Goal: Manage account settings

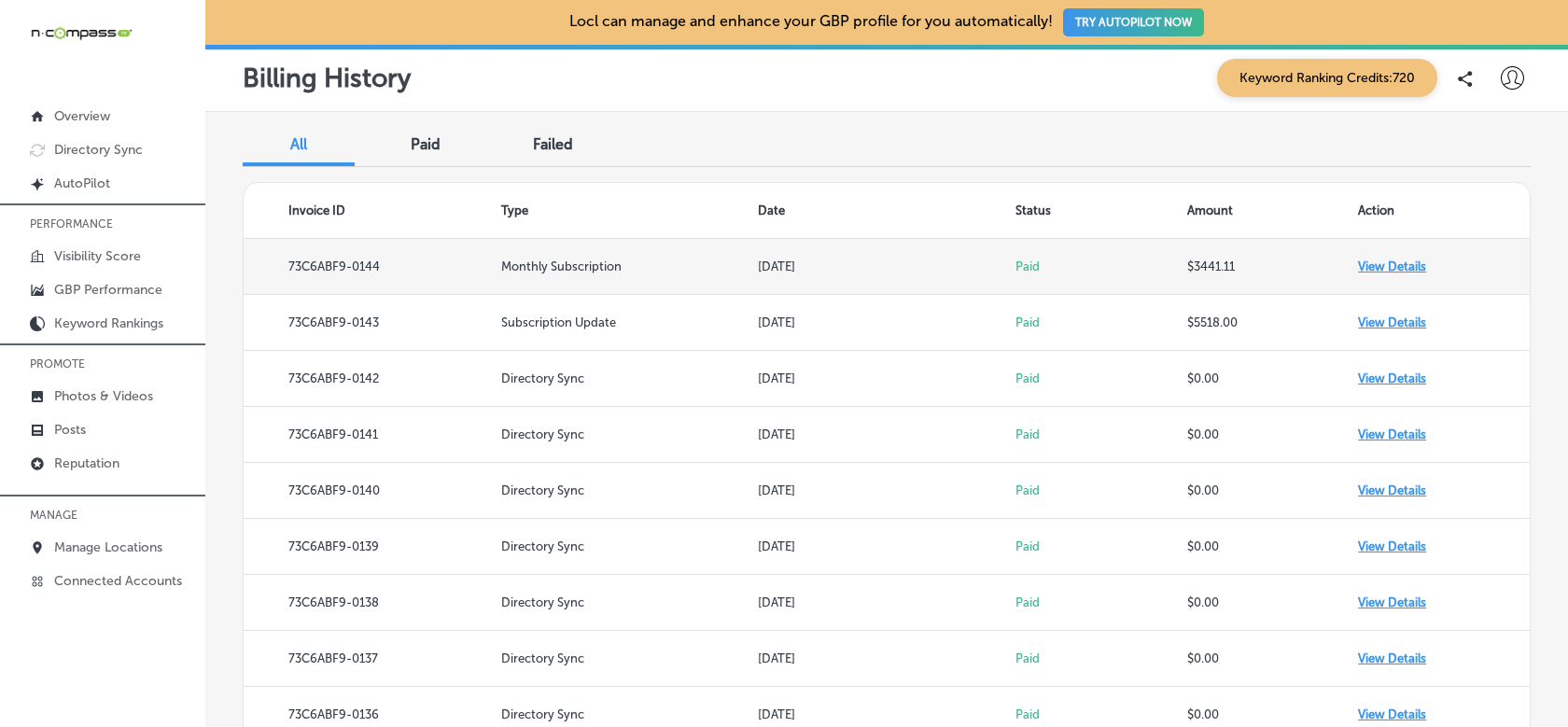
click at [1407, 263] on td "View Details" at bounding box center [1443, 266] width 171 height 56
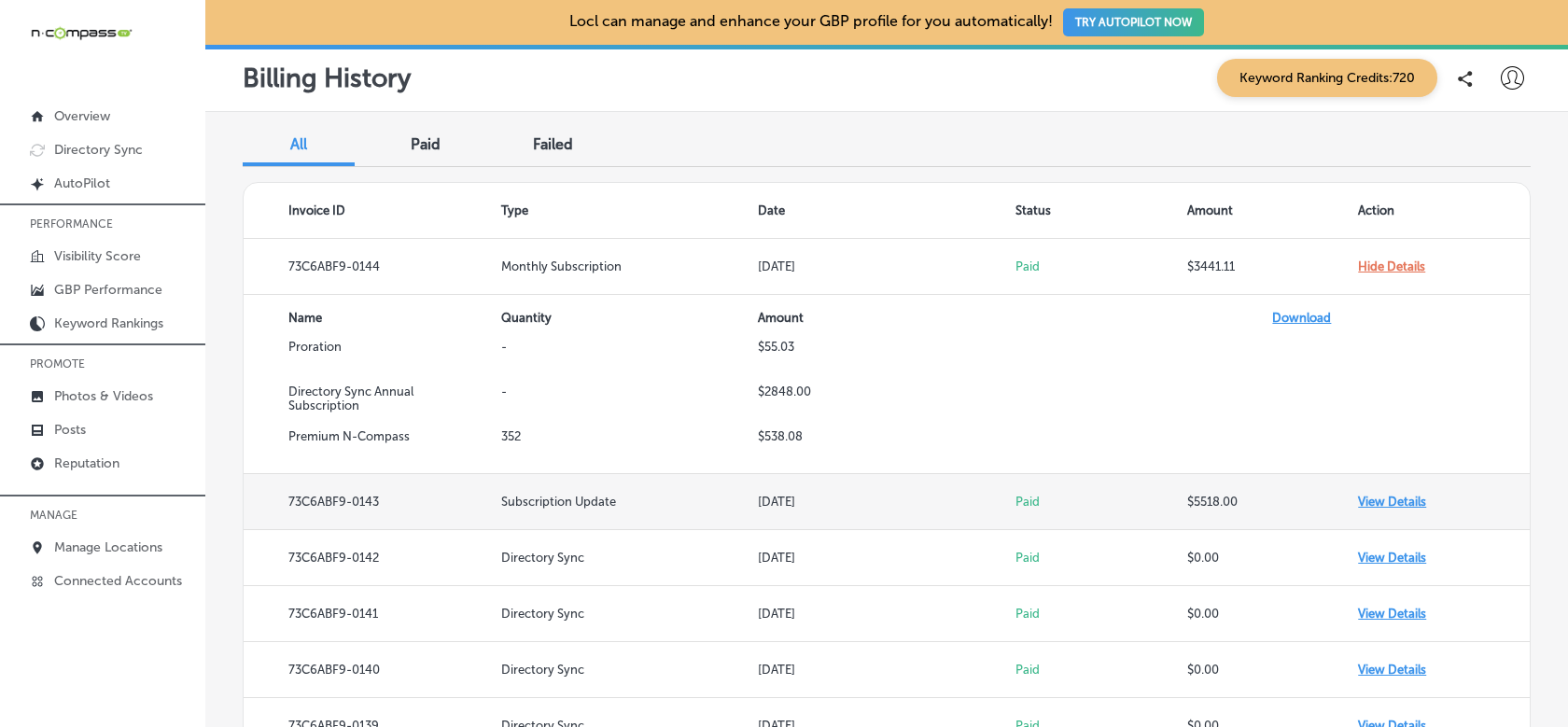
click at [1404, 496] on td "View Details" at bounding box center [1443, 502] width 171 height 56
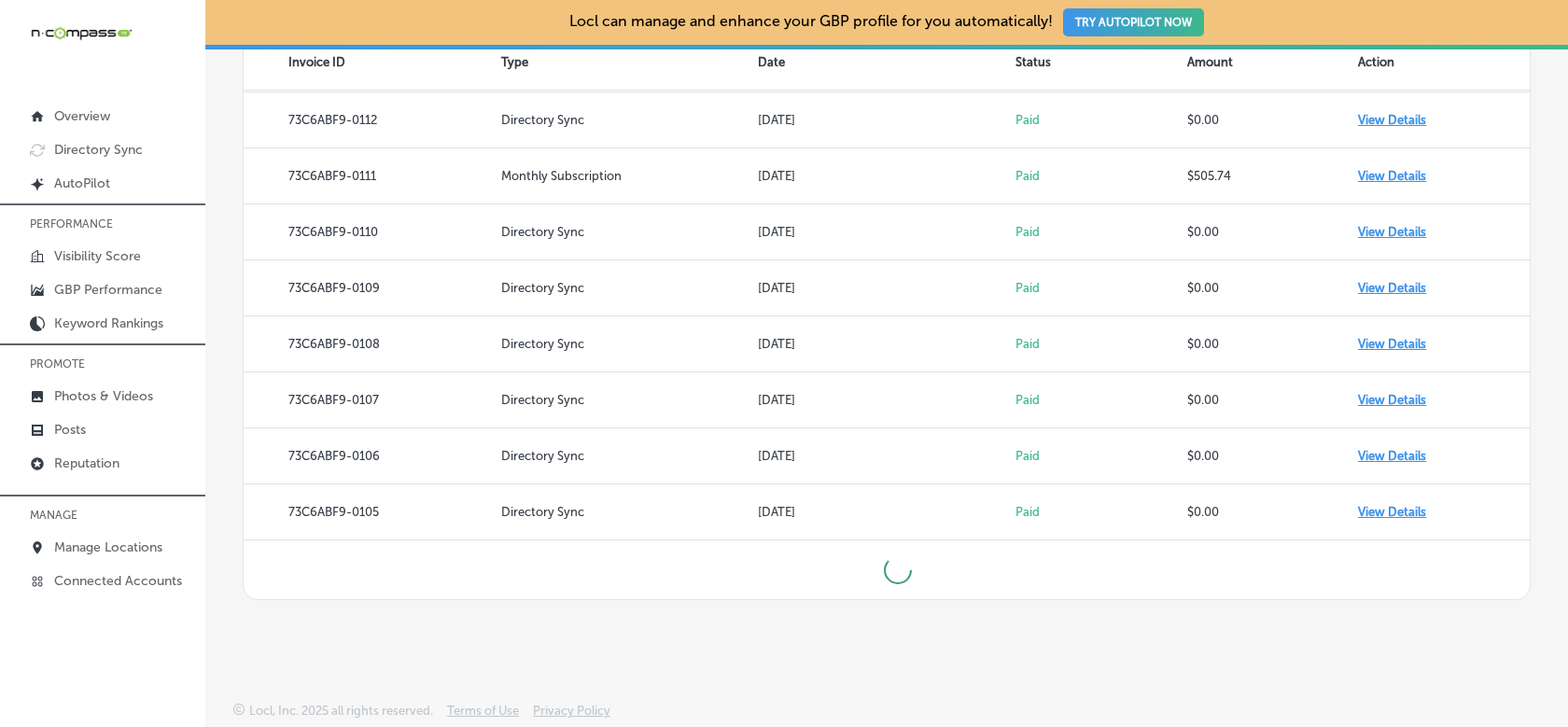
scroll to position [2013, 0]
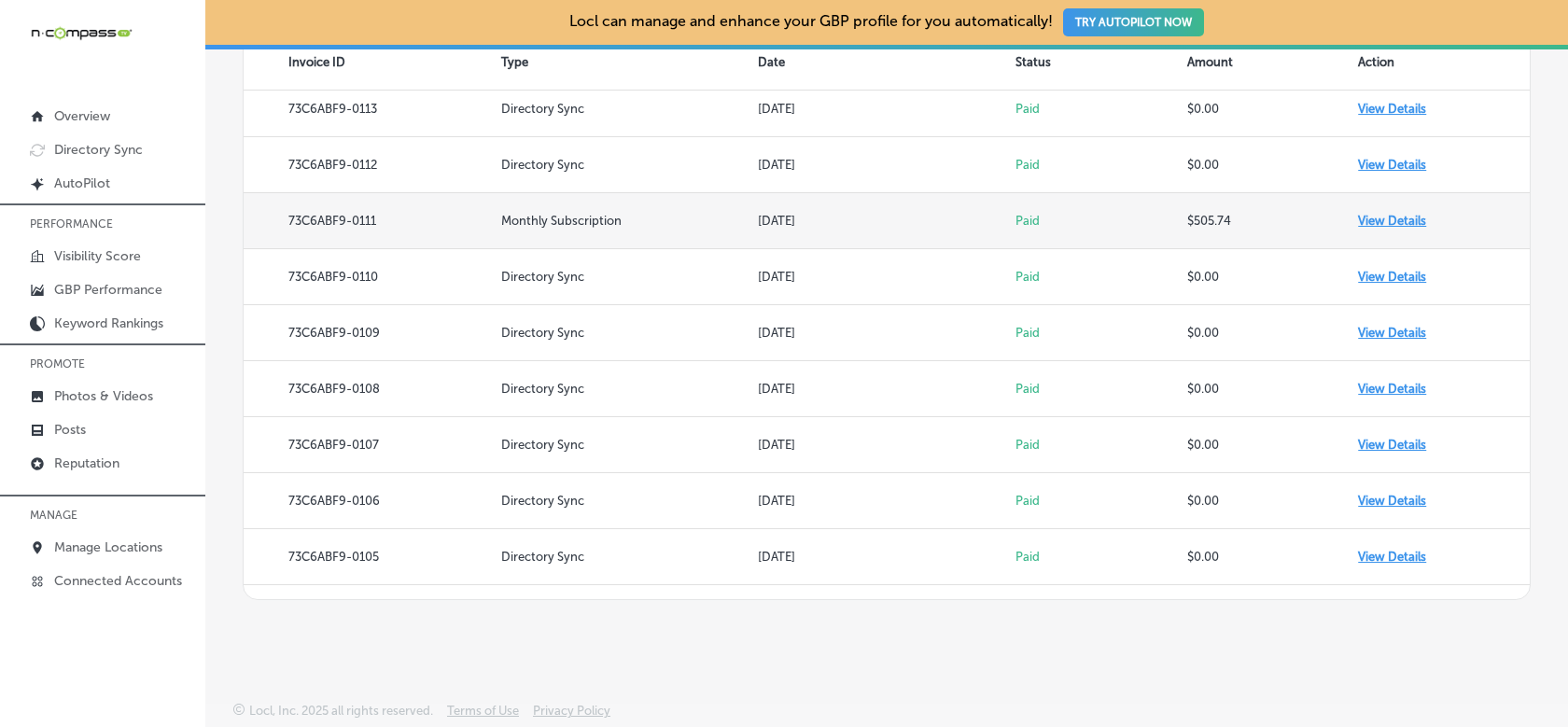
click at [1365, 219] on td "View Details" at bounding box center [1443, 221] width 171 height 56
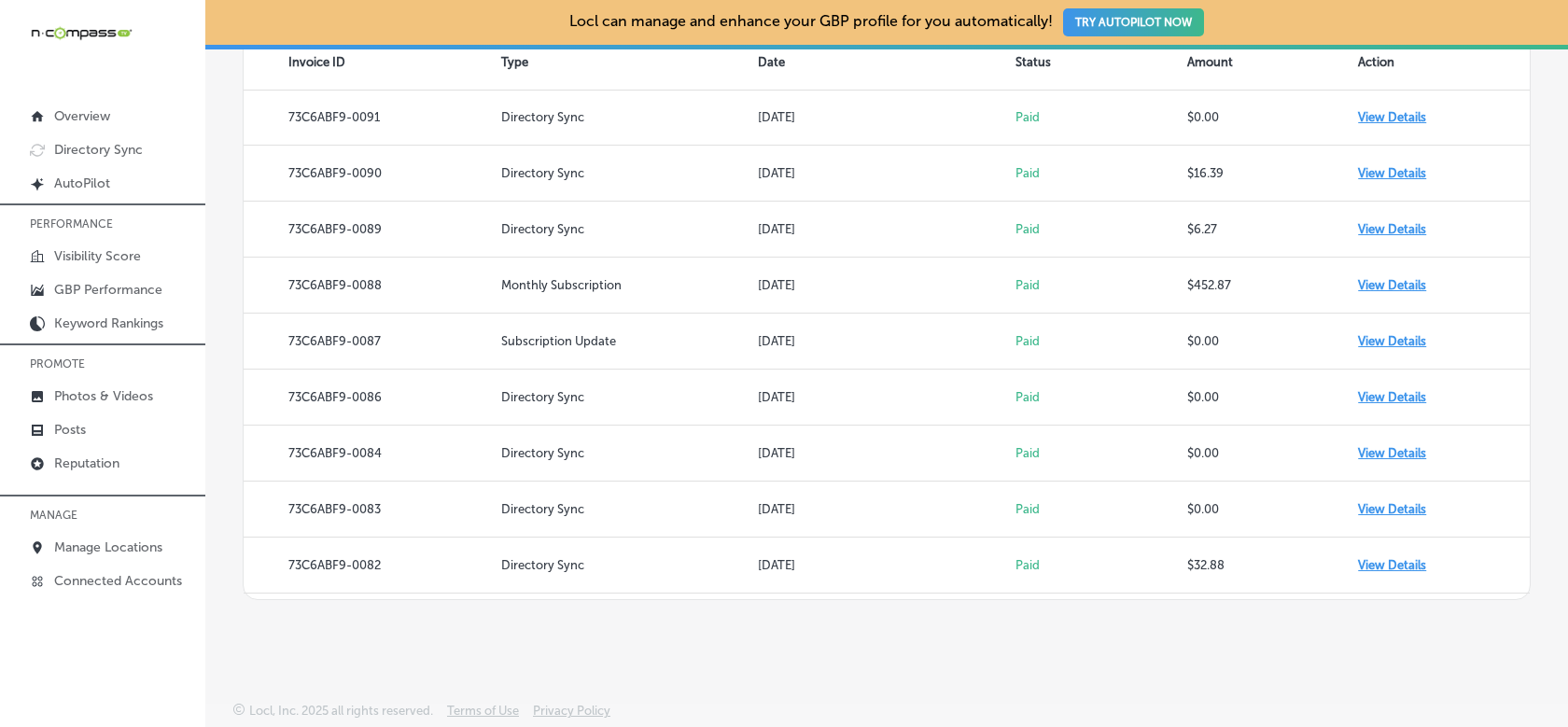
scroll to position [3228, 0]
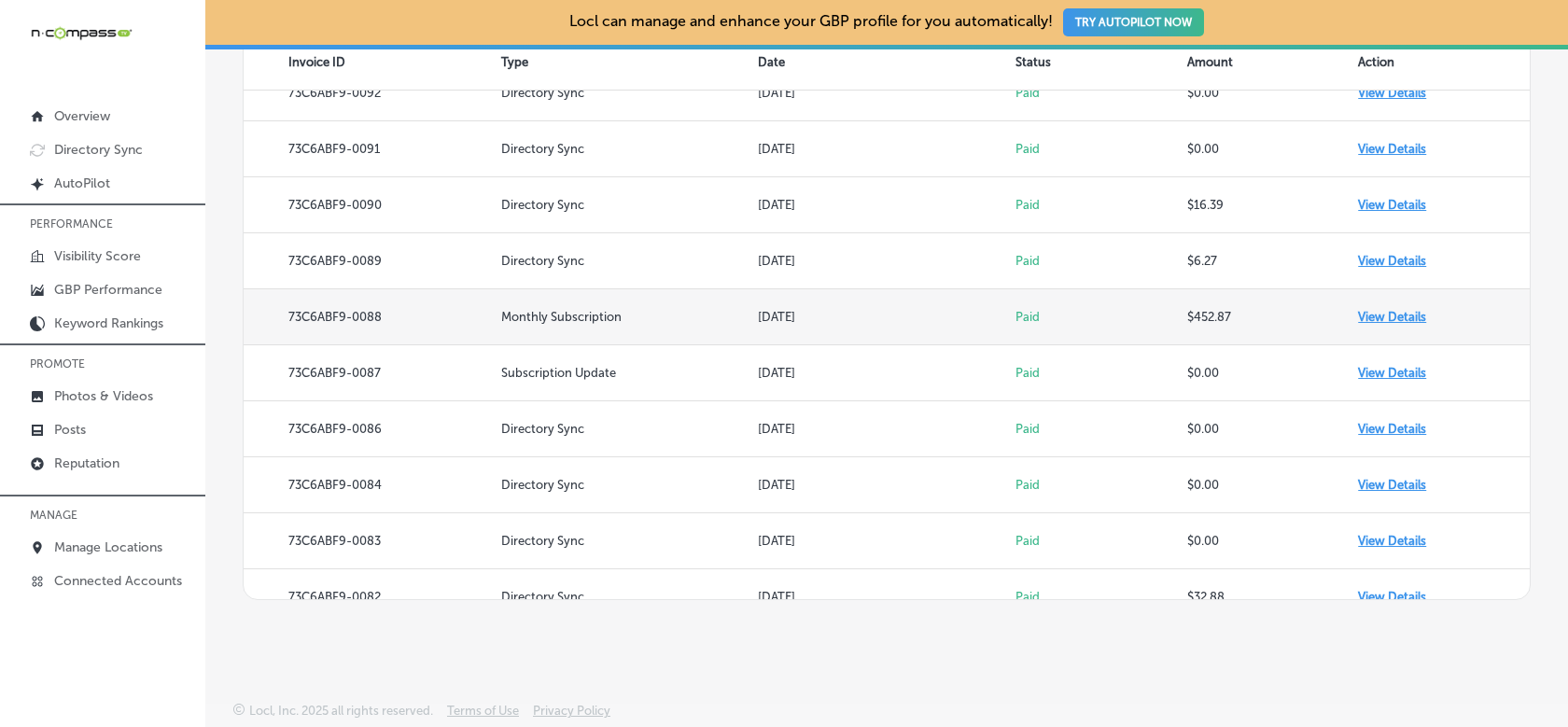
click at [1384, 311] on td "View Details" at bounding box center [1443, 317] width 171 height 56
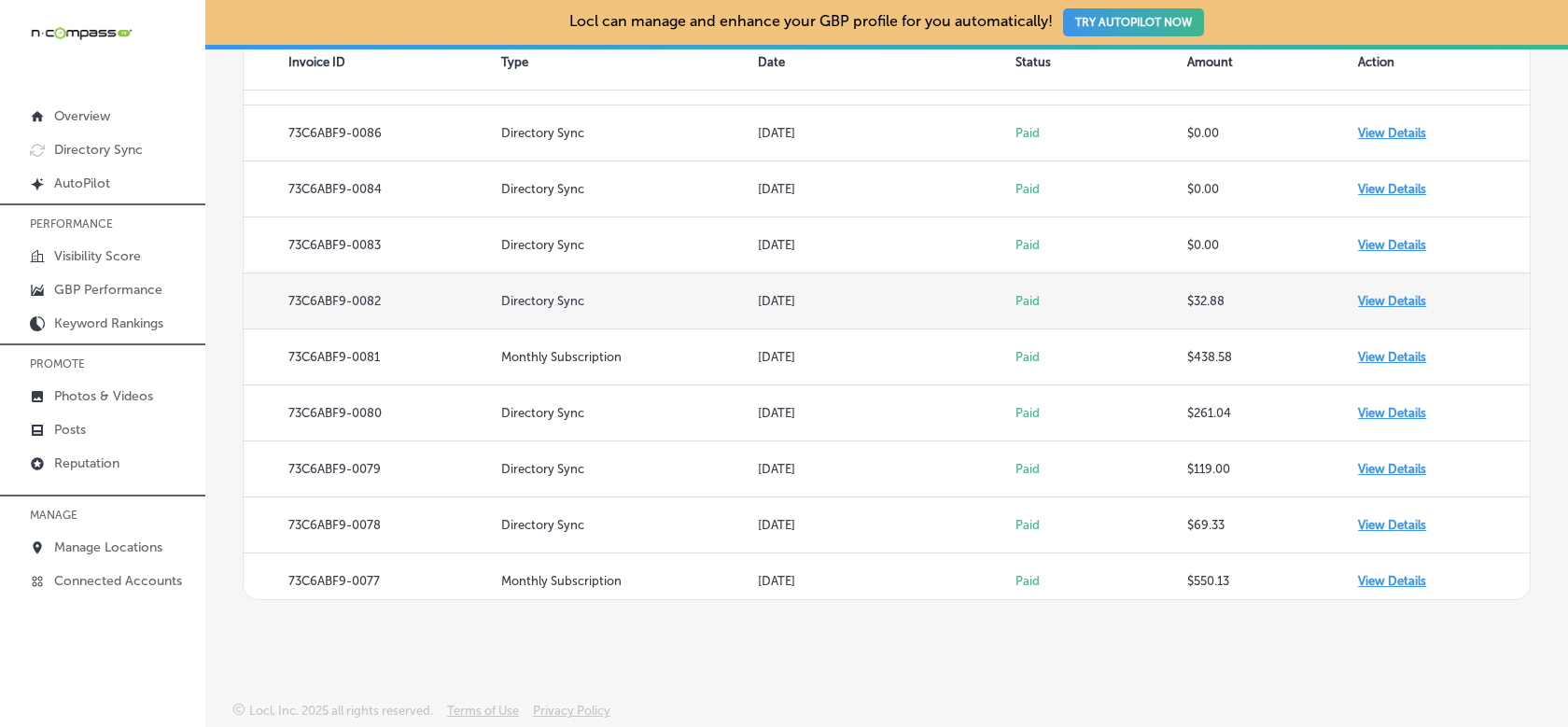
scroll to position [3659, 0]
click at [1383, 299] on td "View Details" at bounding box center [1443, 300] width 171 height 56
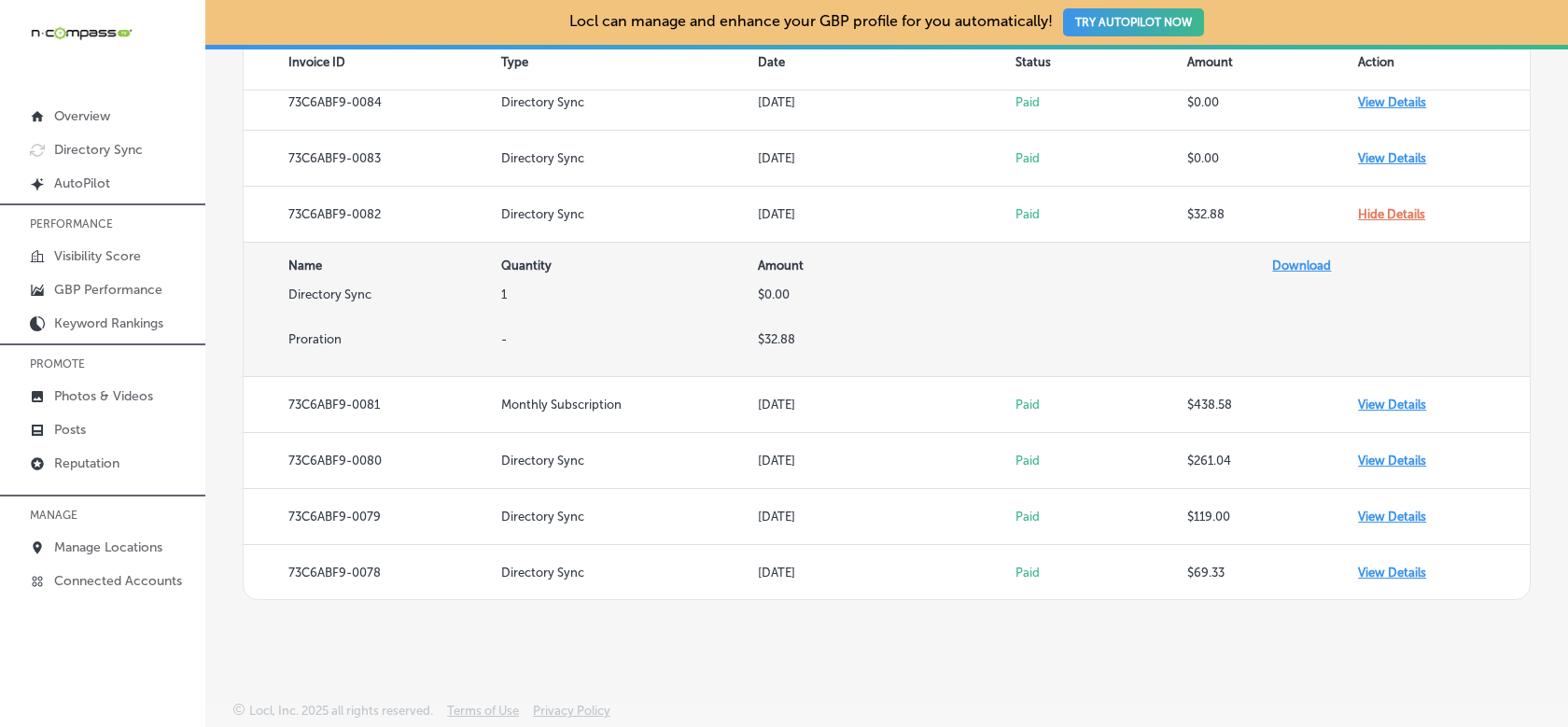
scroll to position [3748, 0]
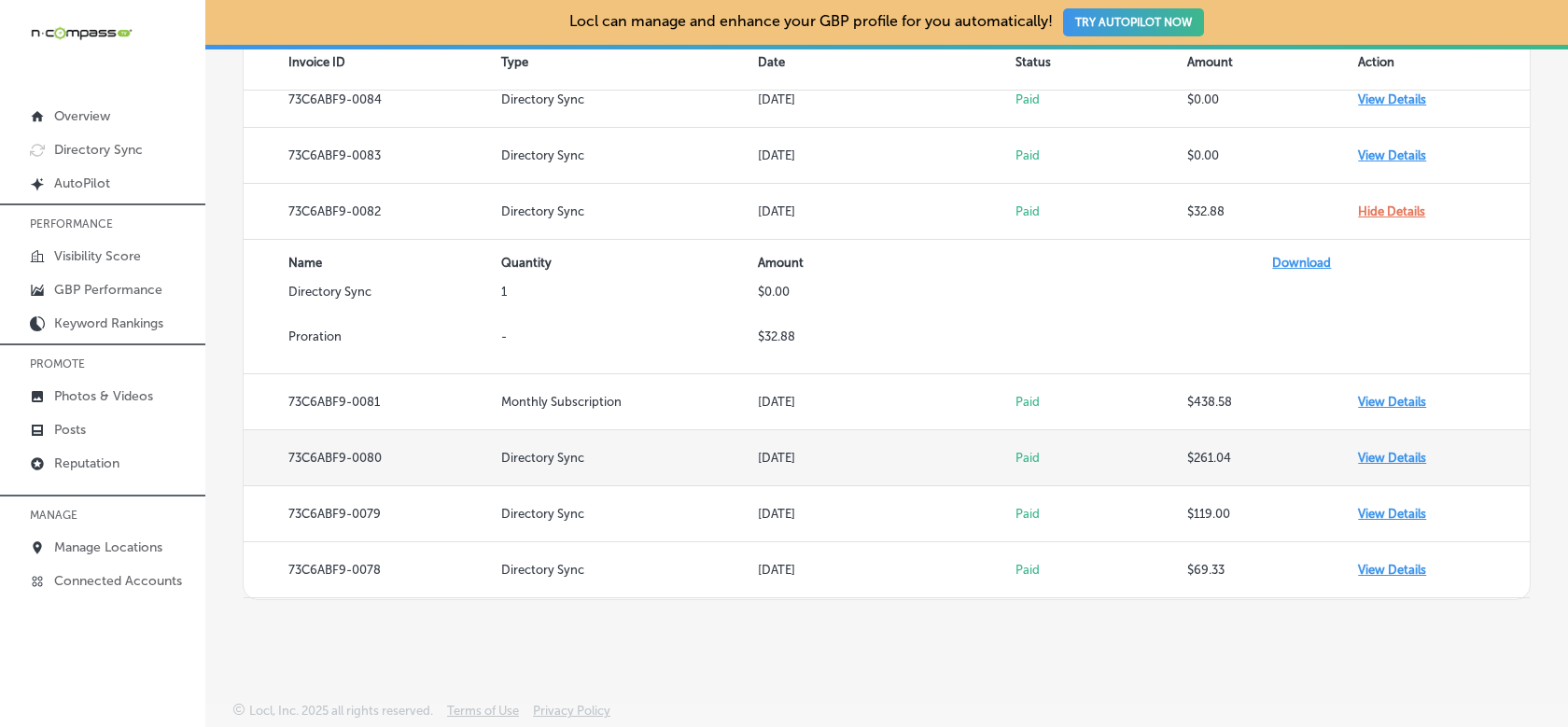
click at [1394, 456] on td "View Details" at bounding box center [1443, 458] width 171 height 56
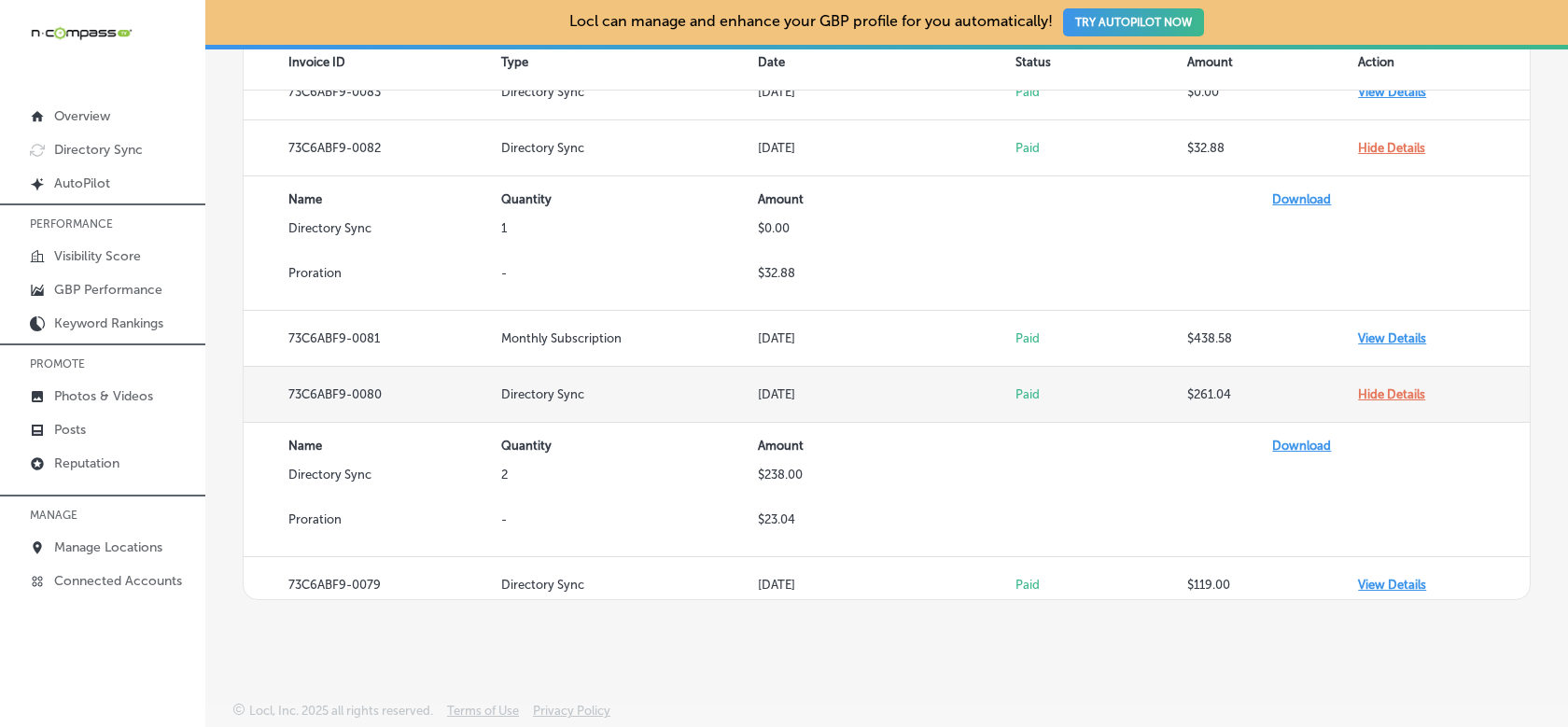
scroll to position [3813, 0]
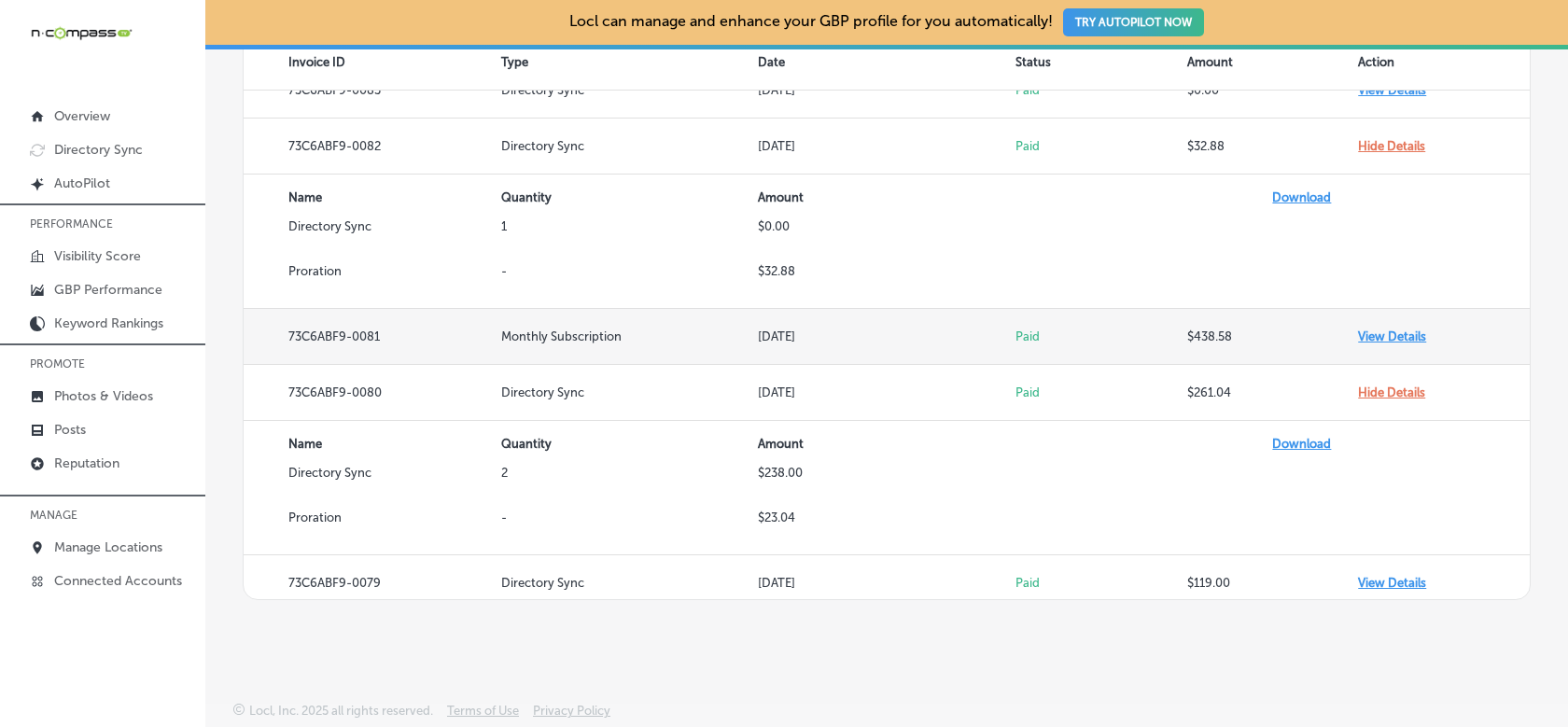
click at [1395, 332] on td "View Details" at bounding box center [1443, 336] width 171 height 56
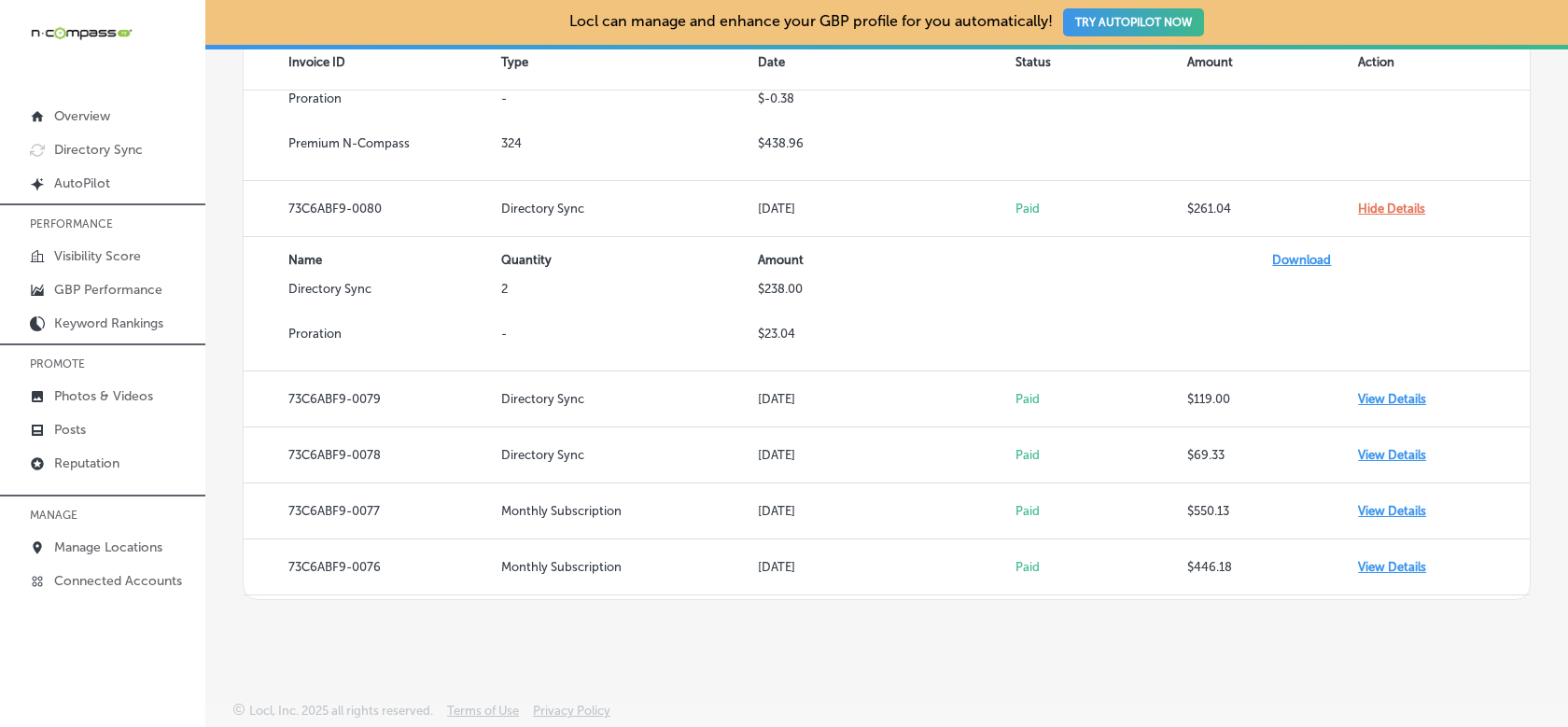
scroll to position [4160, 0]
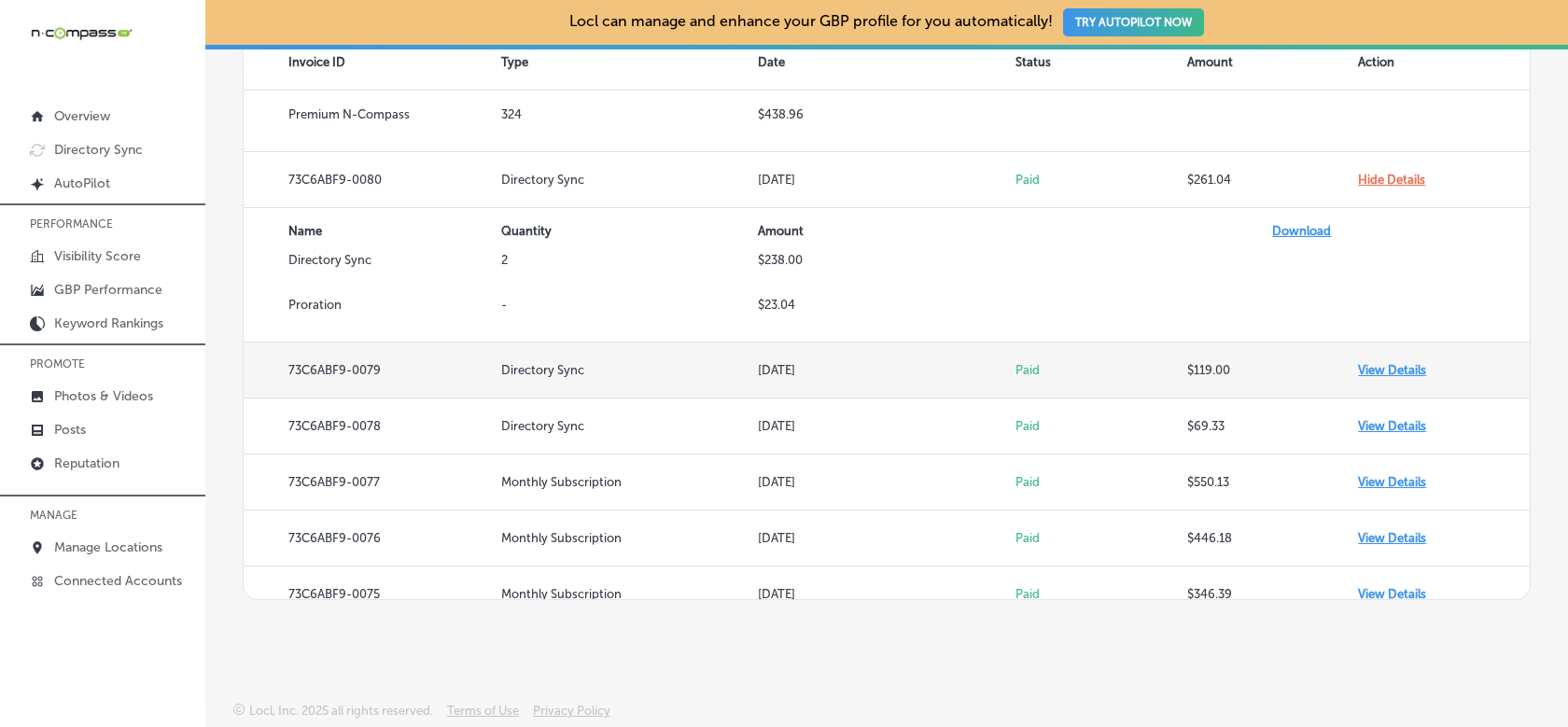
click at [1392, 372] on td "View Details" at bounding box center [1443, 371] width 171 height 56
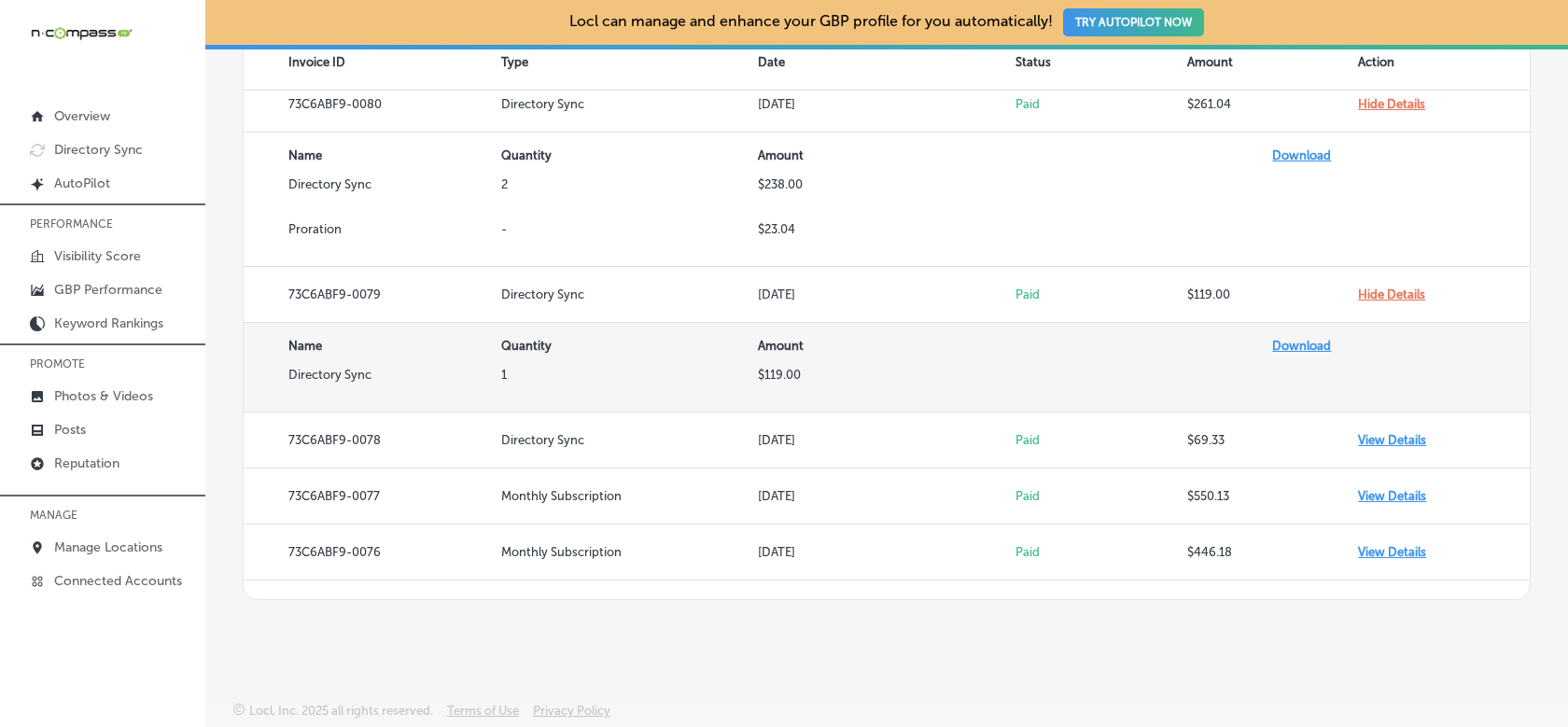
scroll to position [4245, 0]
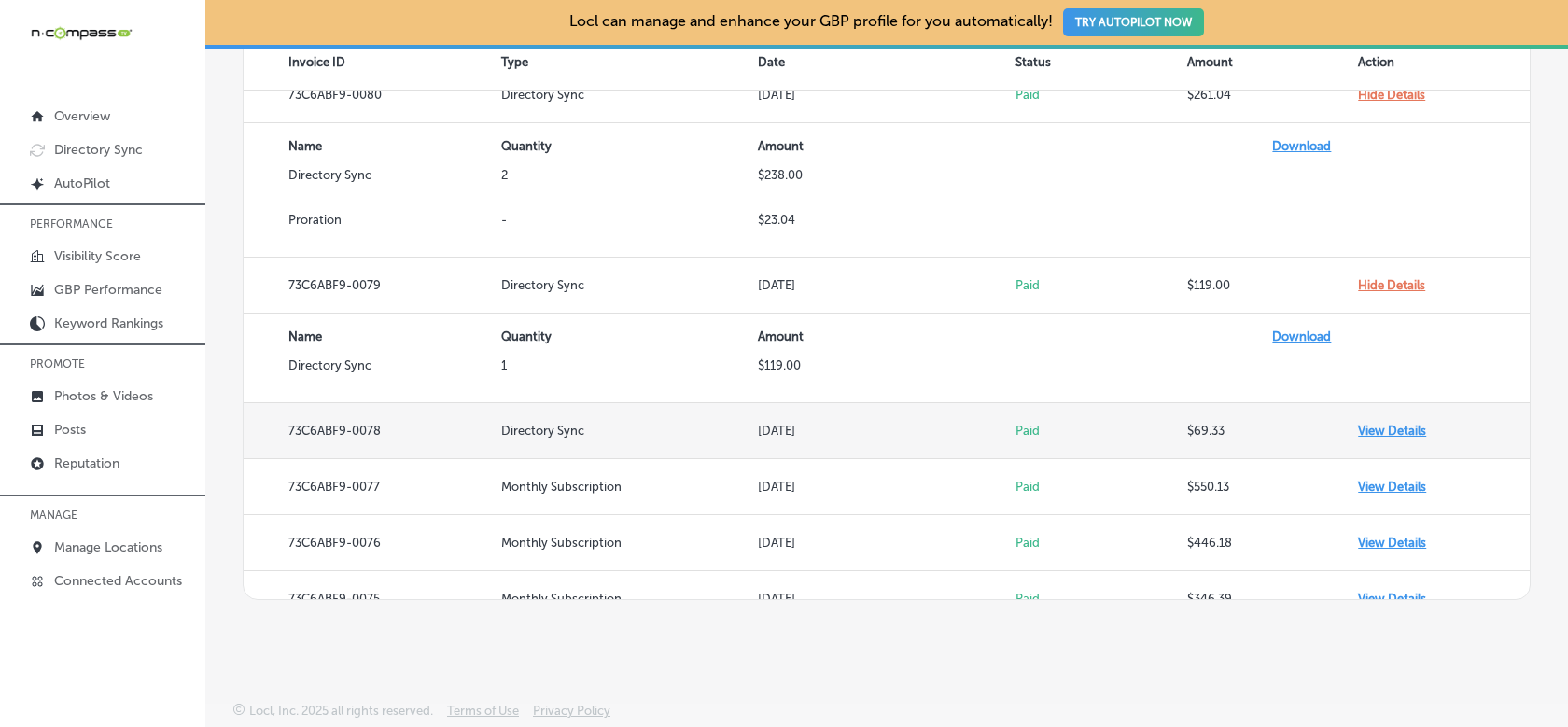
click at [1394, 428] on td "View Details" at bounding box center [1443, 431] width 171 height 56
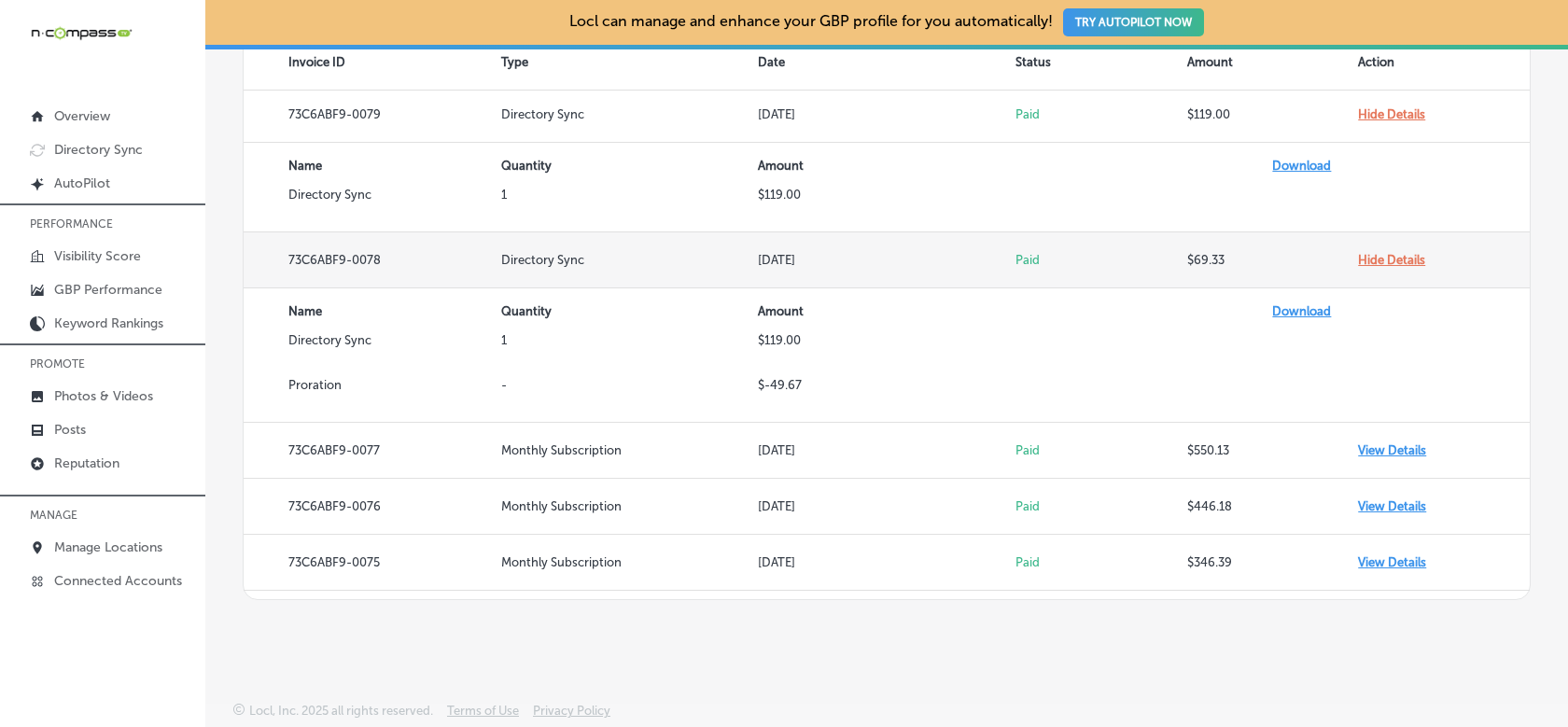
scroll to position [4439, 0]
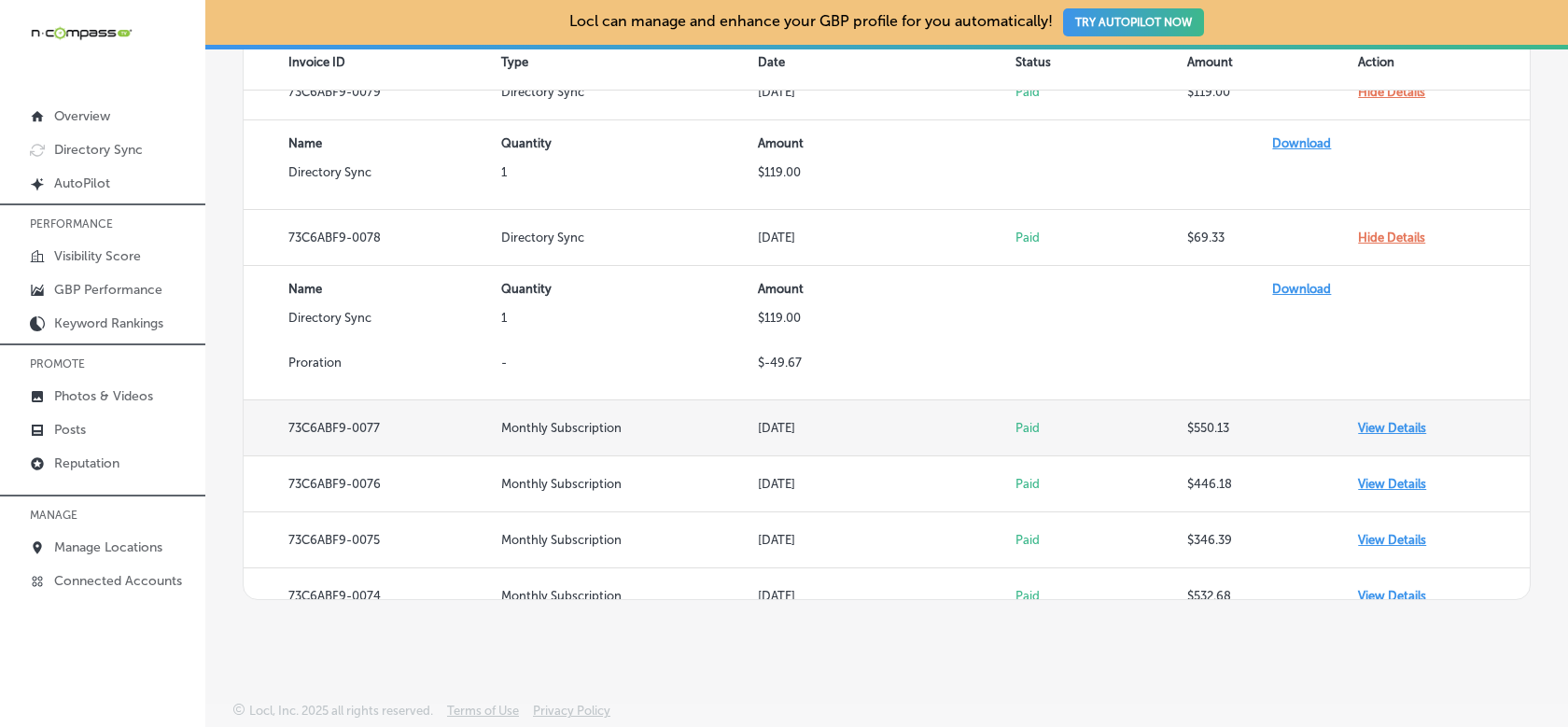
click at [1363, 423] on td "View Details" at bounding box center [1443, 428] width 171 height 56
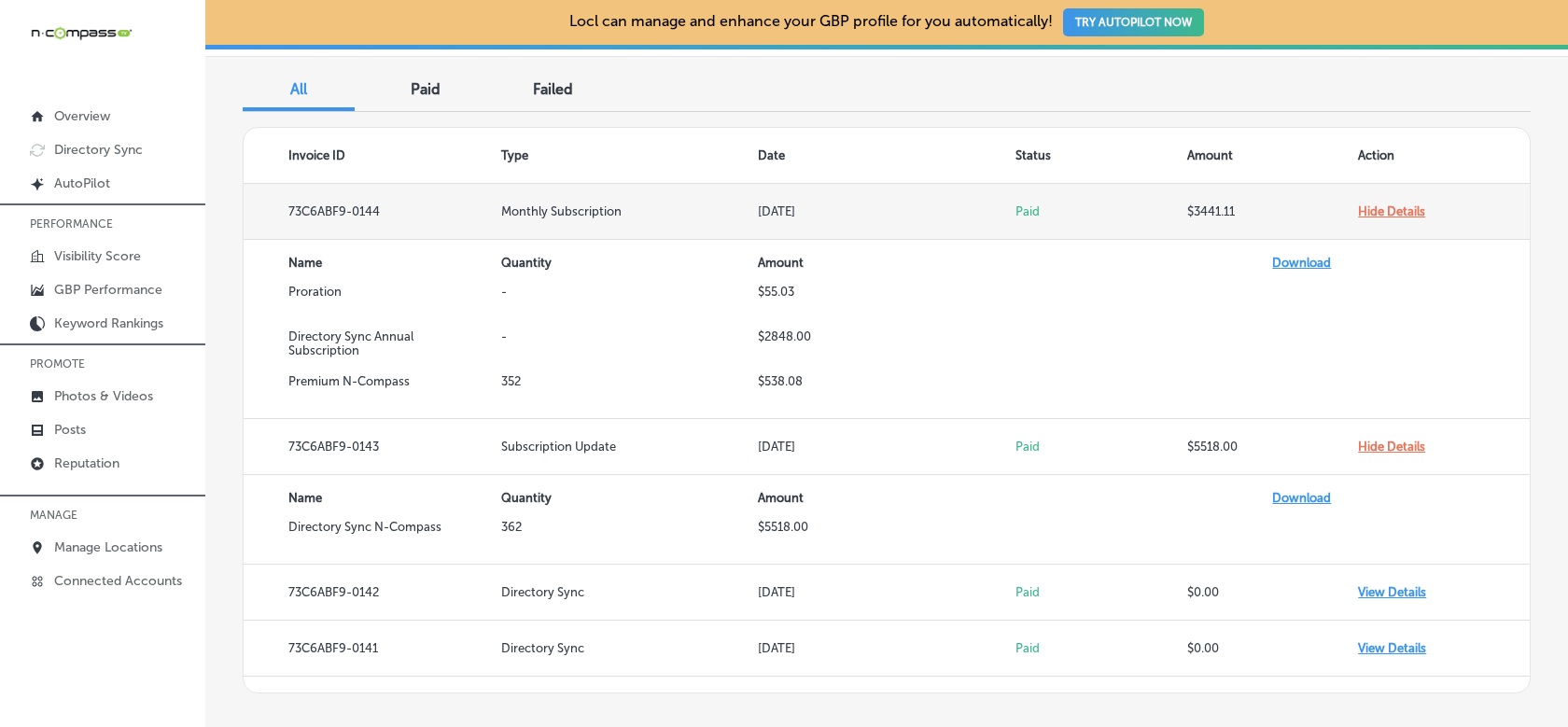
scroll to position [0, 0]
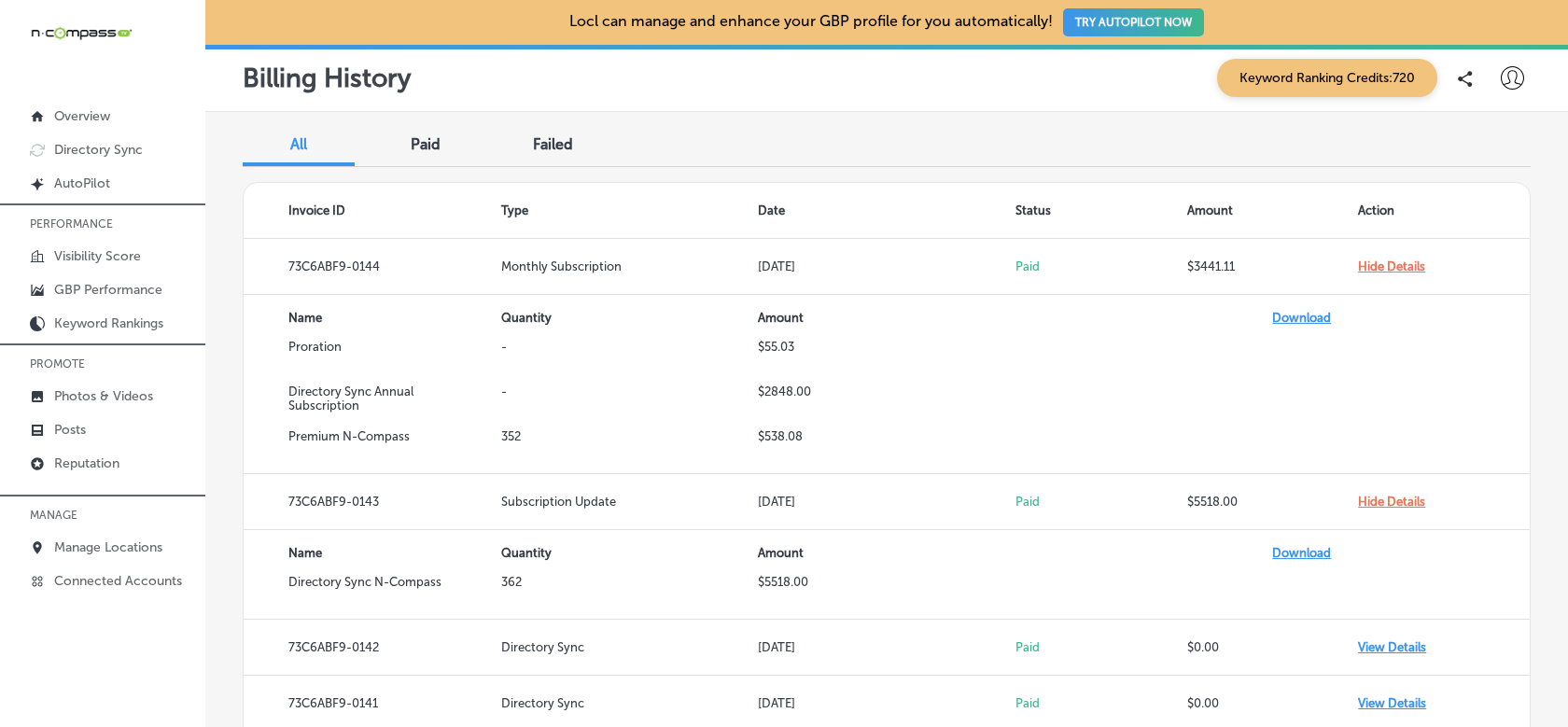
click at [1511, 76] on icon at bounding box center [1512, 78] width 23 height 23
click at [1508, 242] on li "Log Out" at bounding box center [1478, 240] width 128 height 43
